Goal: Navigation & Orientation: Understand site structure

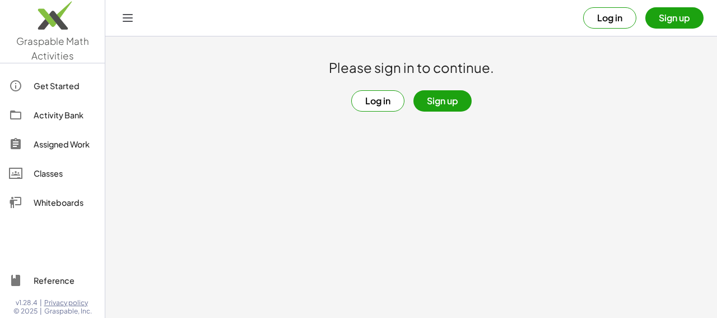
click at [602, 20] on button "Log in" at bounding box center [609, 17] width 53 height 21
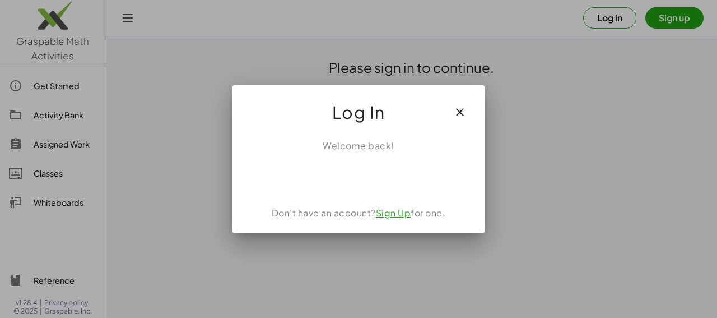
click at [382, 181] on div "Sign in with Google. Opens in new tab" at bounding box center [359, 177] width 103 height 25
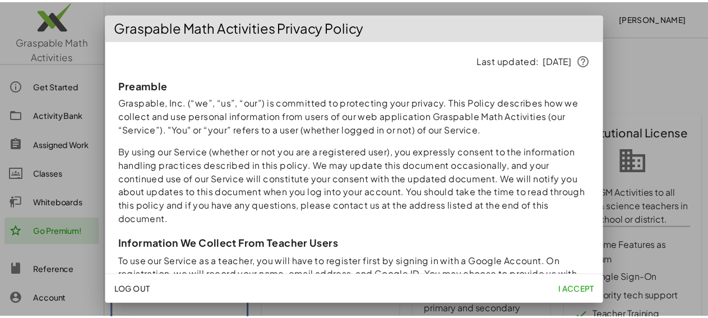
scroll to position [134, 0]
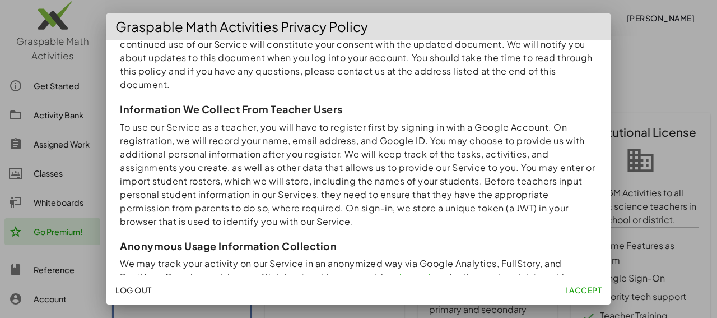
click at [577, 292] on span "I accept" at bounding box center [583, 290] width 36 height 10
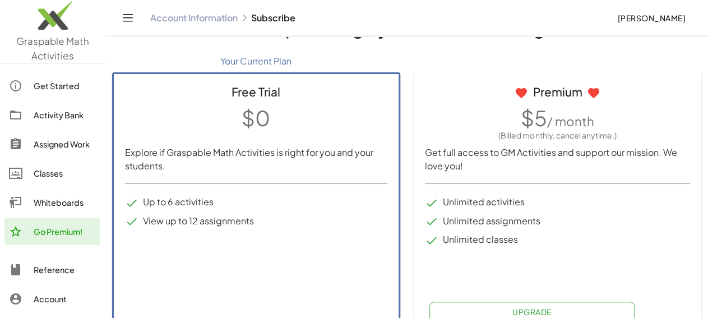
scroll to position [58, 0]
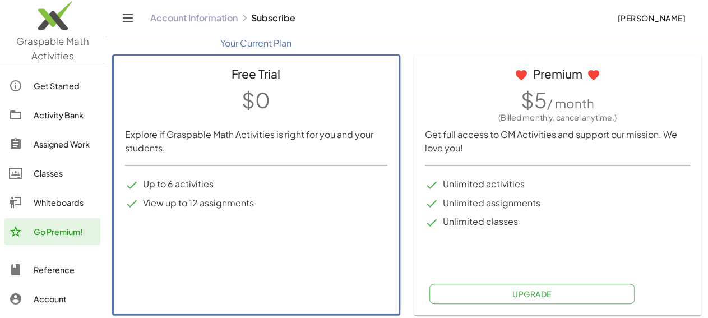
click at [174, 133] on p "Explore if Graspable Math Activities is right for you and your students." at bounding box center [256, 146] width 262 height 37
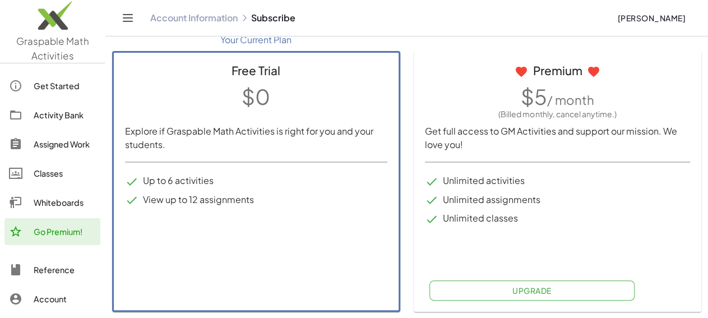
click at [64, 202] on div "Whiteboards" at bounding box center [65, 202] width 62 height 13
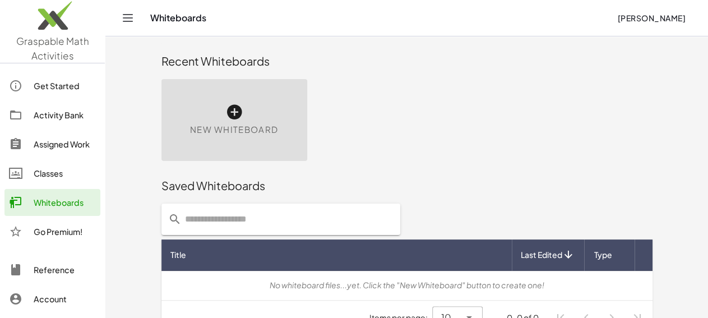
click at [66, 173] on div "Classes" at bounding box center [65, 172] width 62 height 13
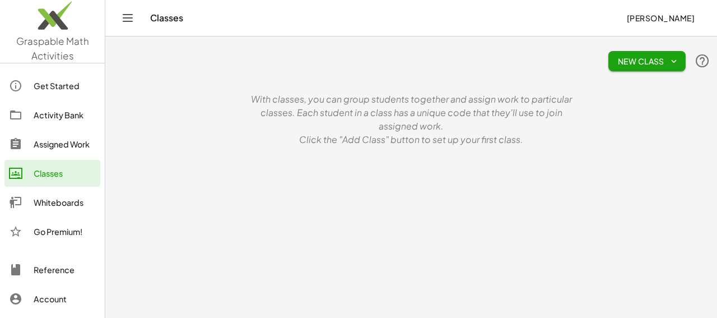
click at [68, 139] on div "Assigned Work" at bounding box center [65, 143] width 62 height 13
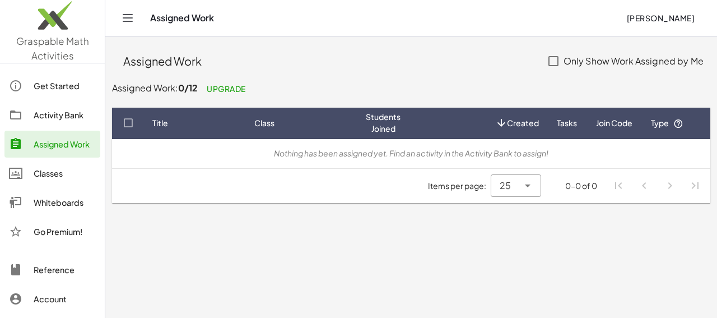
click at [71, 85] on div "Get Started" at bounding box center [65, 85] width 62 height 13
